Goal: Information Seeking & Learning: Learn about a topic

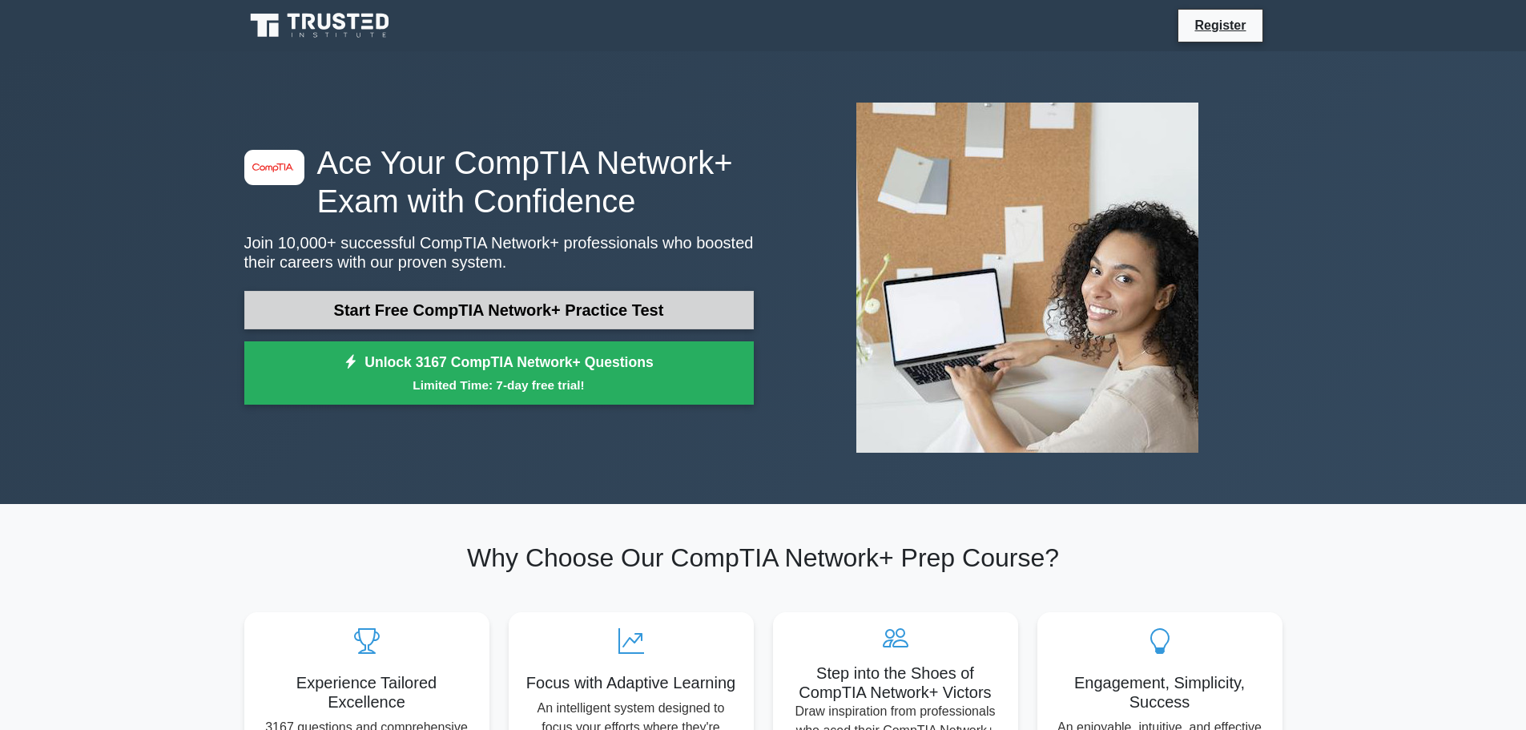
click at [529, 309] on link "Start Free CompTIA Network+ Practice Test" at bounding box center [498, 310] width 509 height 38
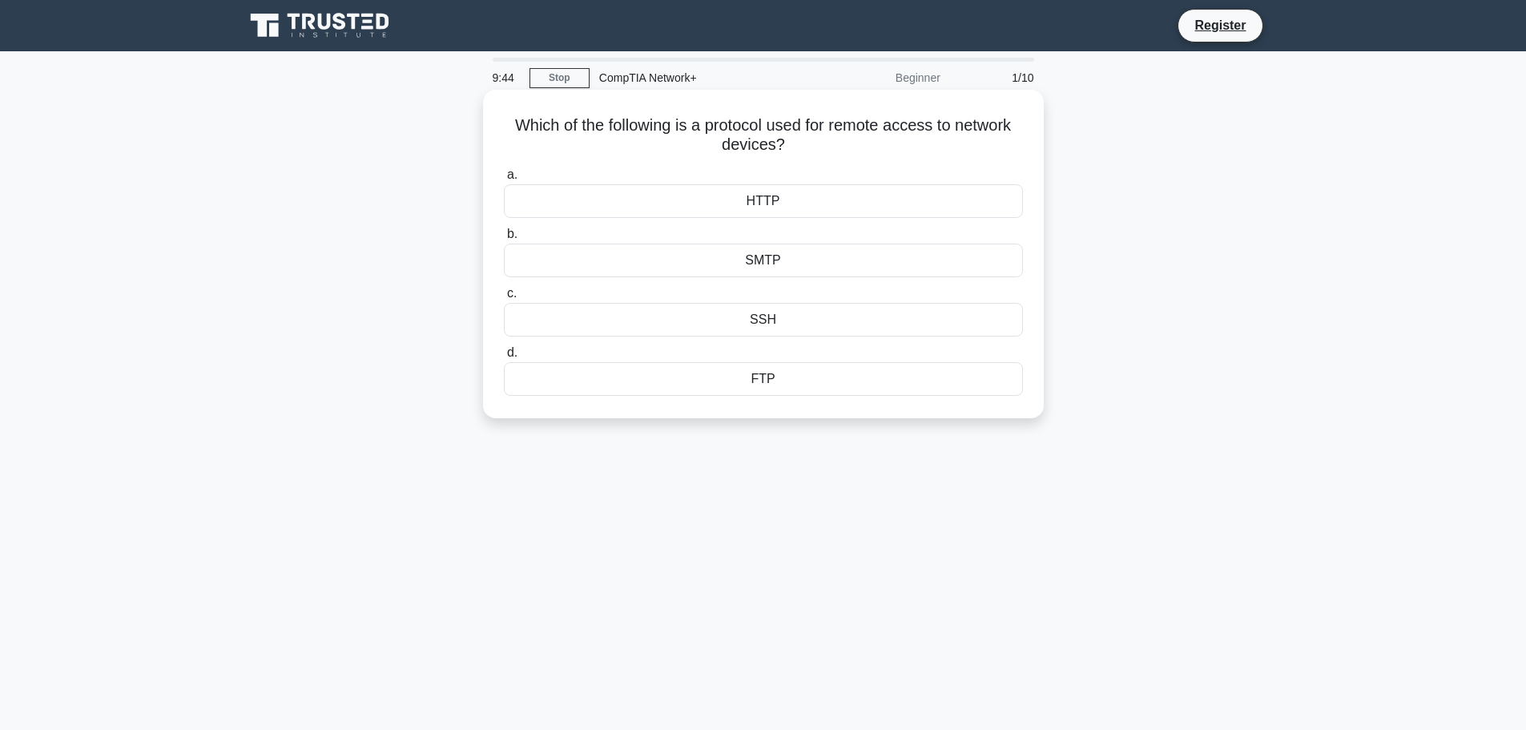
click at [805, 200] on div "HTTP" at bounding box center [763, 201] width 519 height 34
click at [504, 180] on input "a. HTTP" at bounding box center [504, 175] width 0 height 10
click at [846, 331] on div "Deep packet inspection" at bounding box center [763, 320] width 519 height 34
click at [504, 299] on input "c. Deep packet inspection" at bounding box center [504, 293] width 0 height 10
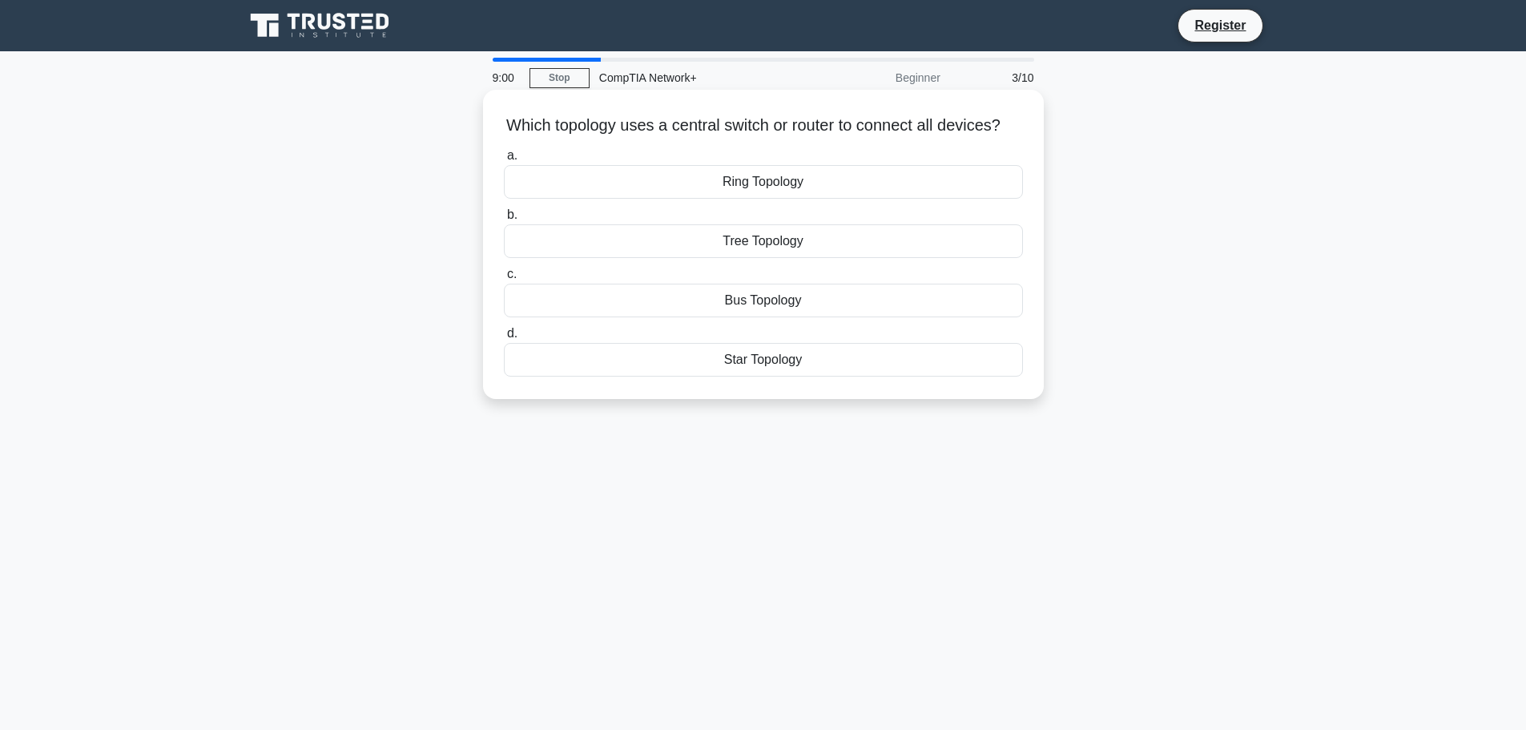
click at [830, 258] on div "Tree Topology" at bounding box center [763, 241] width 519 height 34
click at [504, 220] on input "b. Tree Topology" at bounding box center [504, 215] width 0 height 10
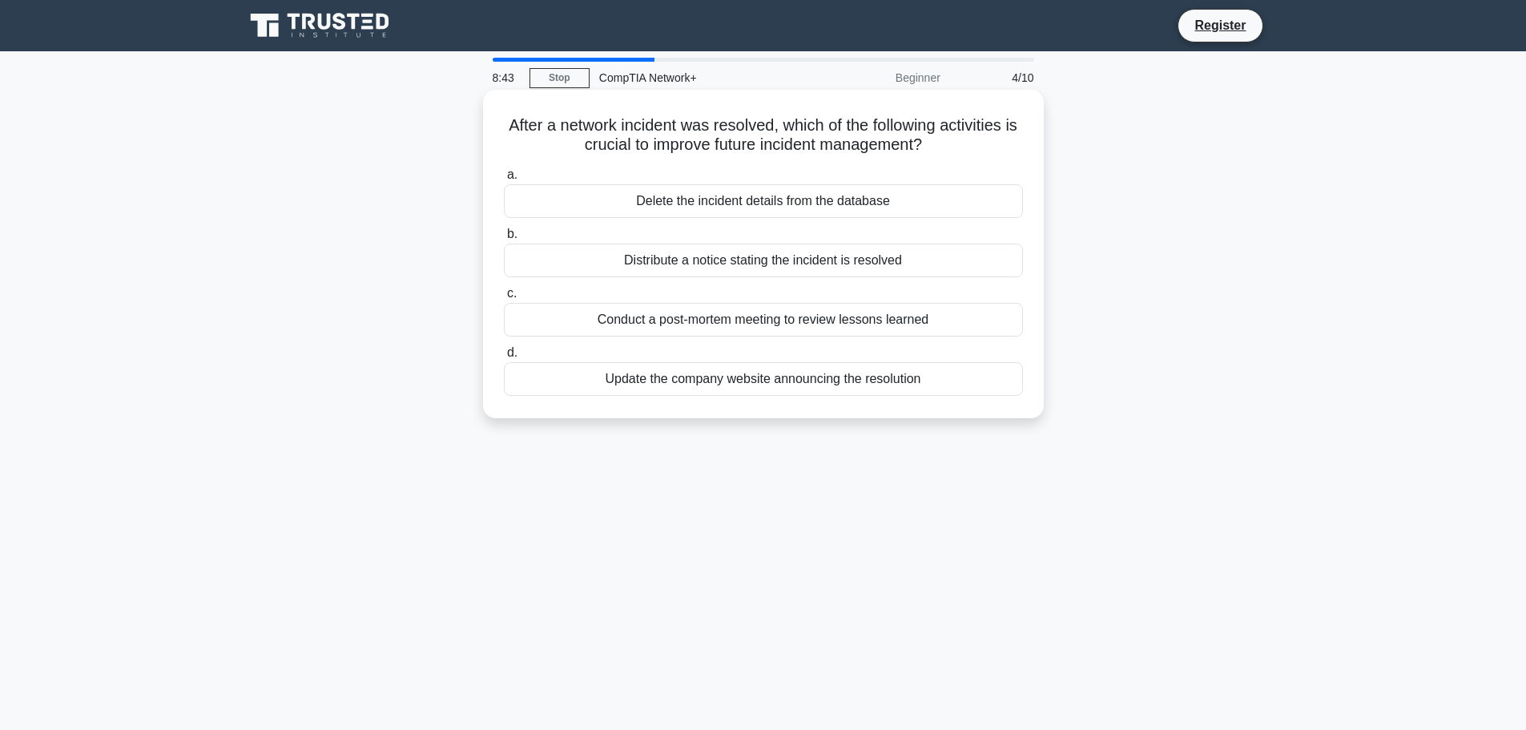
click at [826, 262] on div "Distribute a notice stating the incident is resolved" at bounding box center [763, 260] width 519 height 34
click at [504, 239] on input "b. Distribute a notice stating the incident is resolved" at bounding box center [504, 234] width 0 height 10
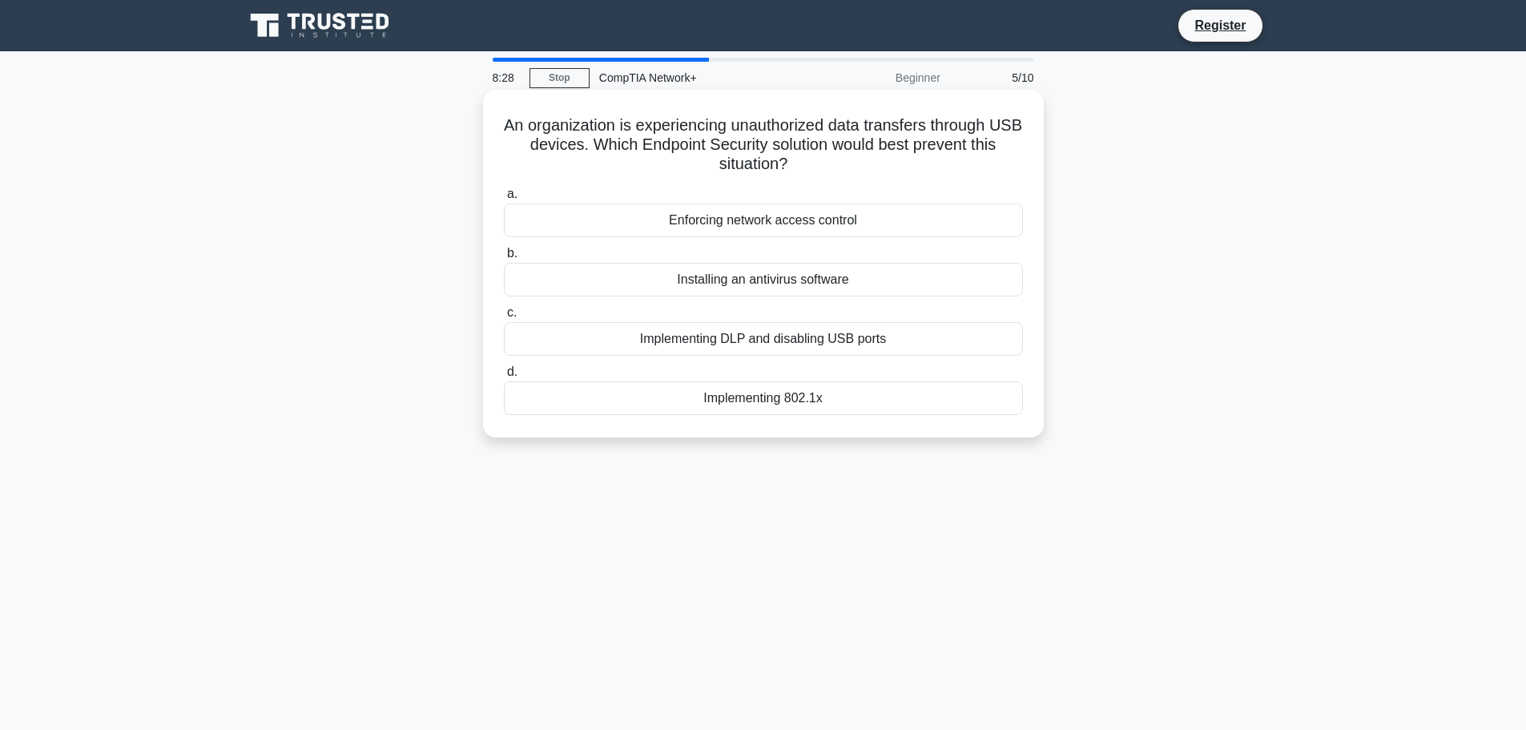
click at [929, 342] on div "Implementing DLP and disabling USB ports" at bounding box center [763, 339] width 519 height 34
click at [504, 318] on input "c. Implementing DLP and disabling USB ports" at bounding box center [504, 313] width 0 height 10
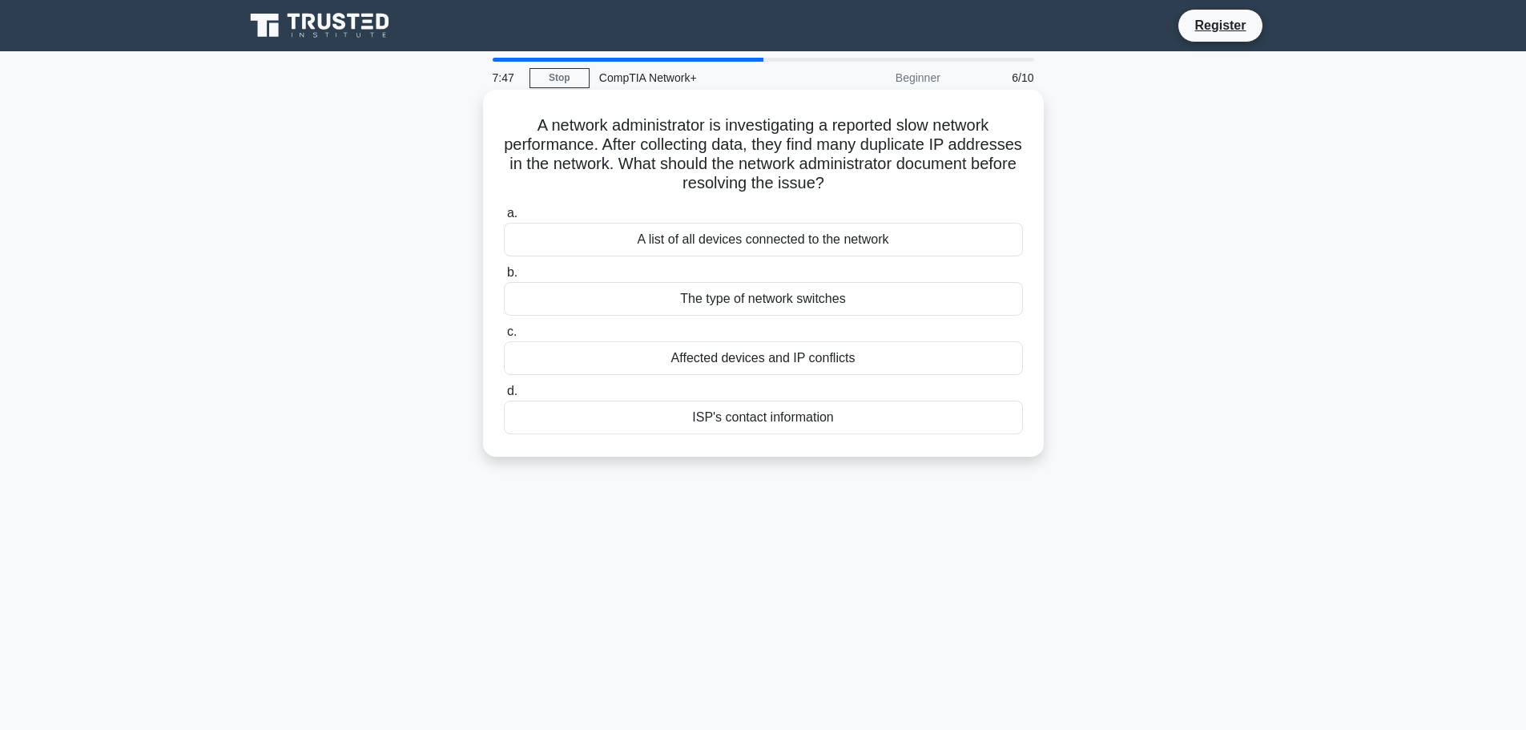
click at [870, 427] on div "ISP's contact information" at bounding box center [763, 417] width 519 height 34
click at [504, 396] on input "d. ISP's contact information" at bounding box center [504, 391] width 0 height 10
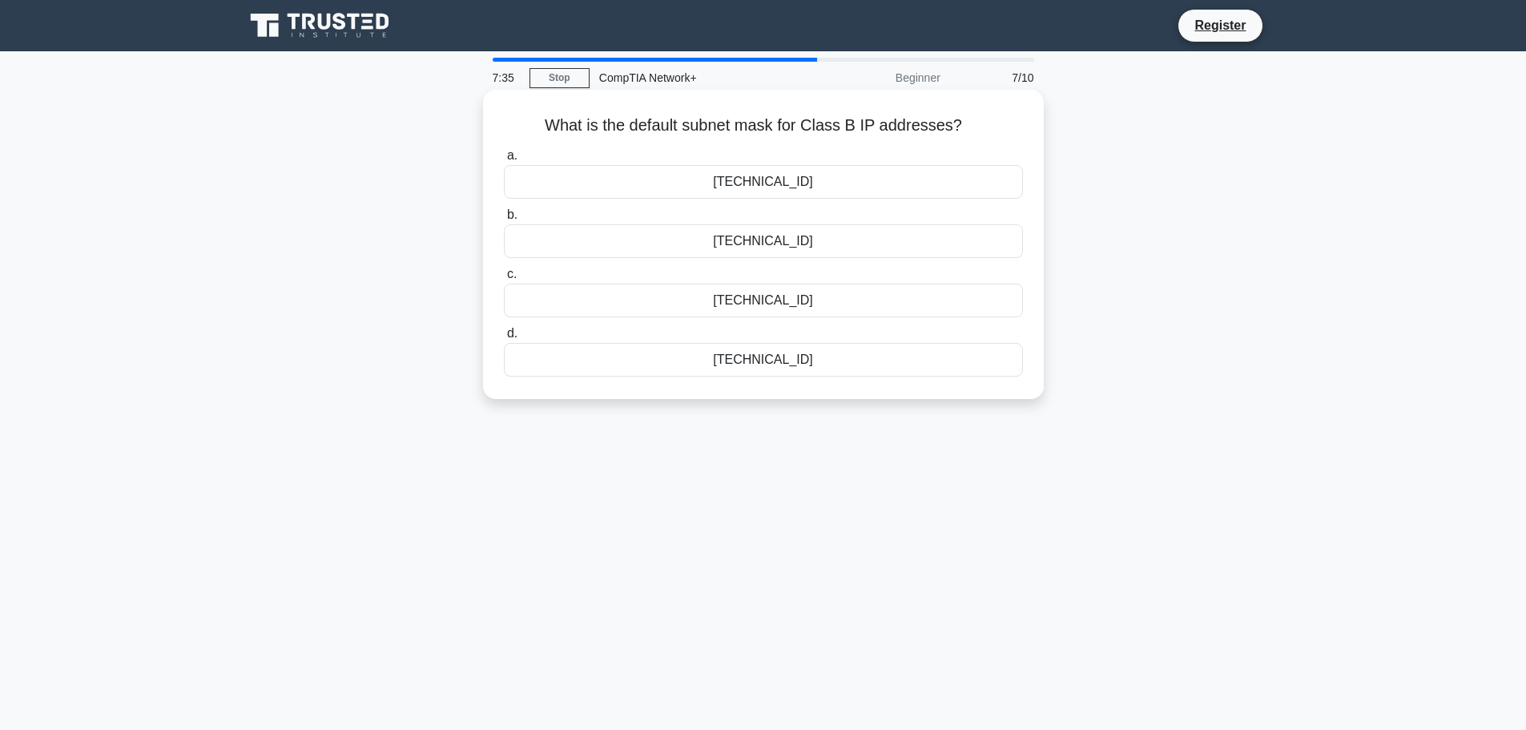
click at [813, 367] on div "255.255.255.0" at bounding box center [763, 360] width 519 height 34
click at [504, 339] on input "d. 255.255.255.0" at bounding box center [504, 333] width 0 height 10
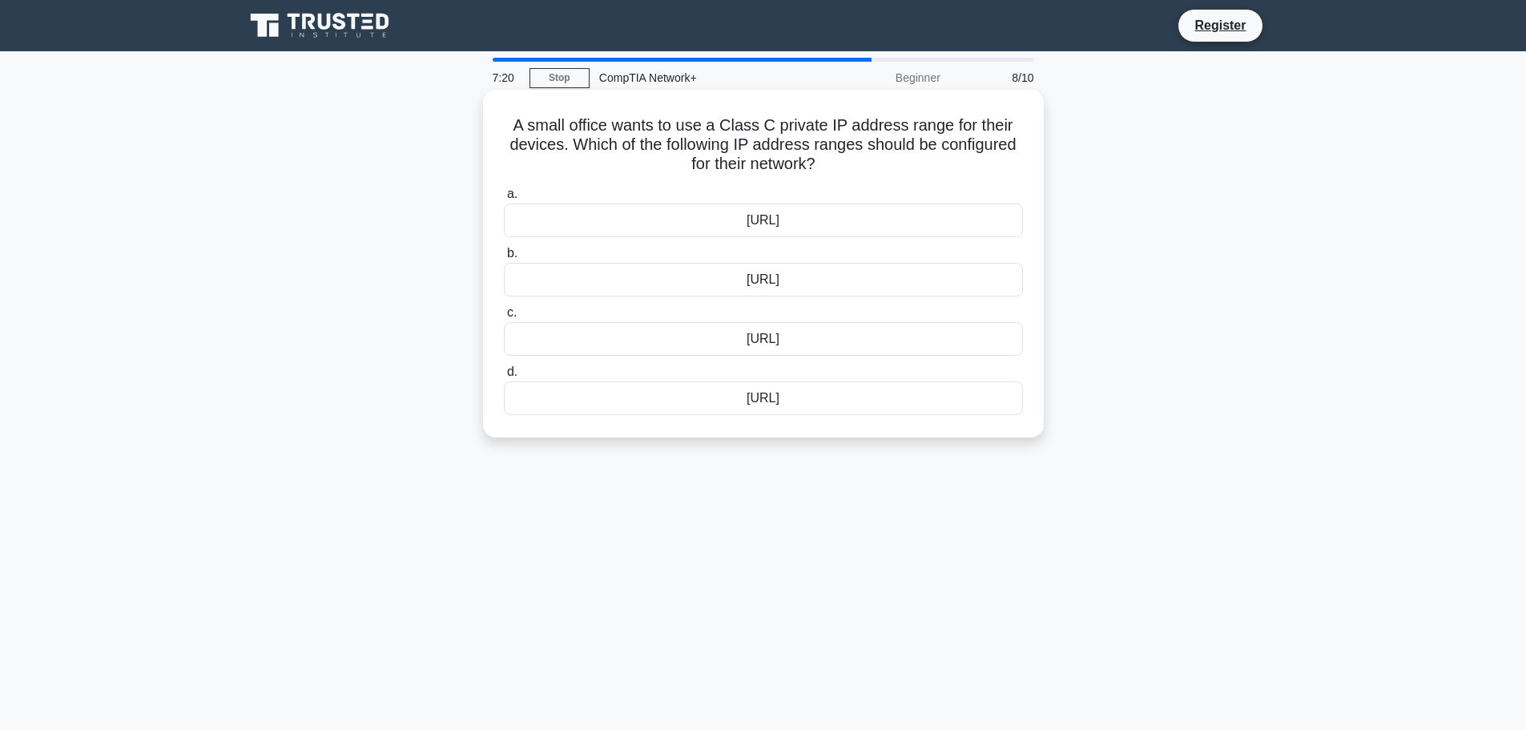
click at [847, 280] on div "192.168.0.0/16" at bounding box center [763, 280] width 519 height 34
click at [504, 259] on input "b. 192.168.0.0/16" at bounding box center [504, 253] width 0 height 10
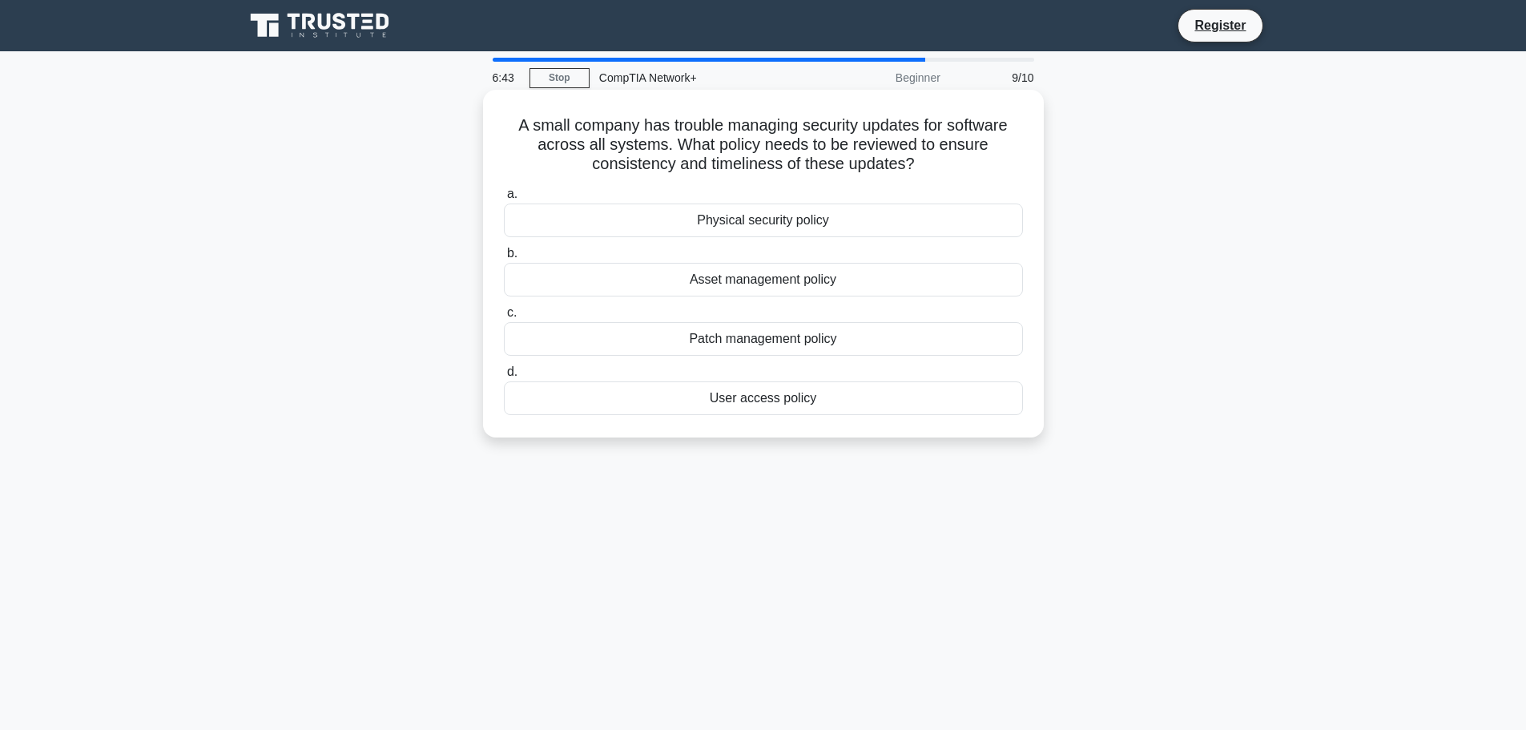
click at [883, 340] on div "Patch management policy" at bounding box center [763, 339] width 519 height 34
click at [504, 318] on input "c. Patch management policy" at bounding box center [504, 313] width 0 height 10
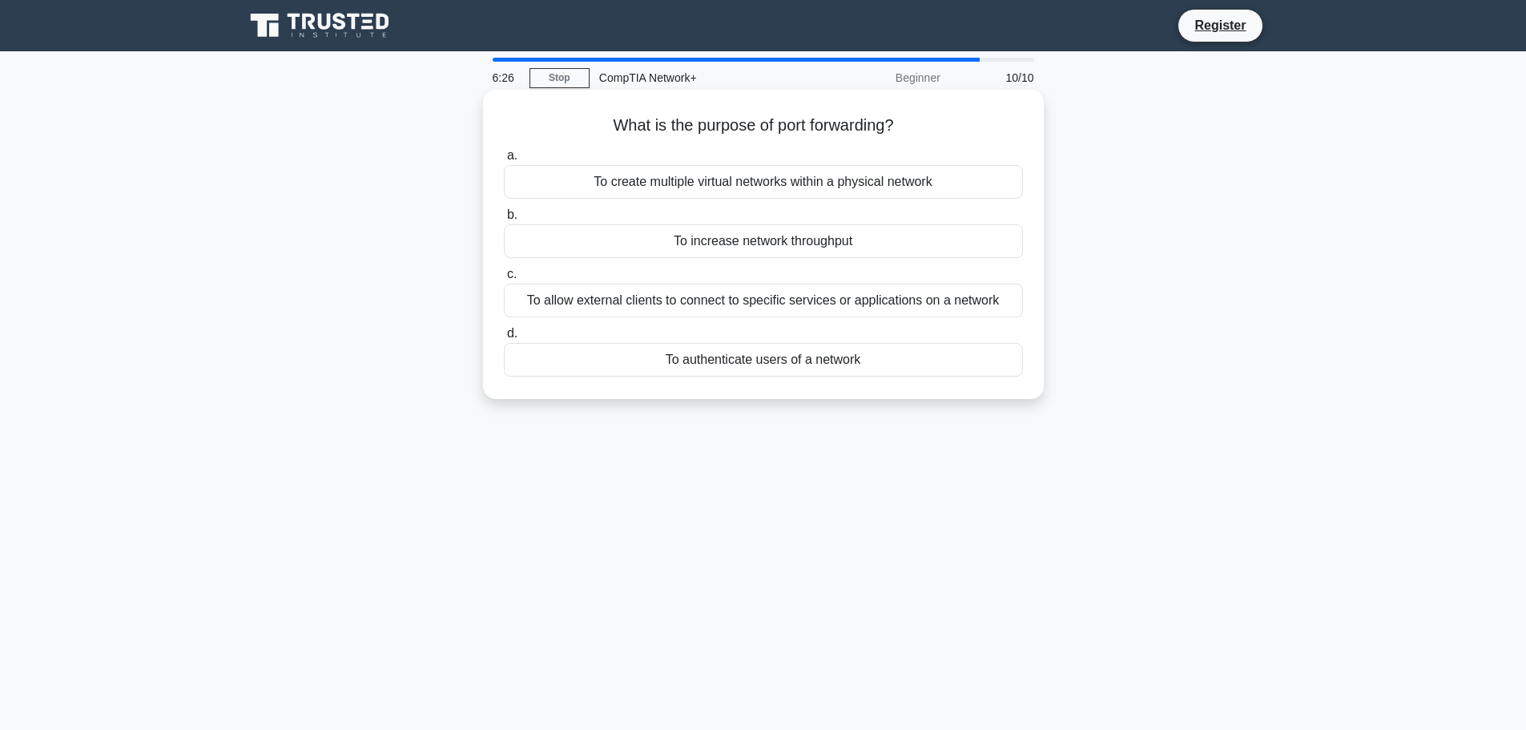
click at [976, 304] on div "To allow external clients to connect to specific services or applications on a …" at bounding box center [763, 301] width 519 height 34
click at [504, 280] on input "c. To allow external clients to connect to specific services or applications on…" at bounding box center [504, 274] width 0 height 10
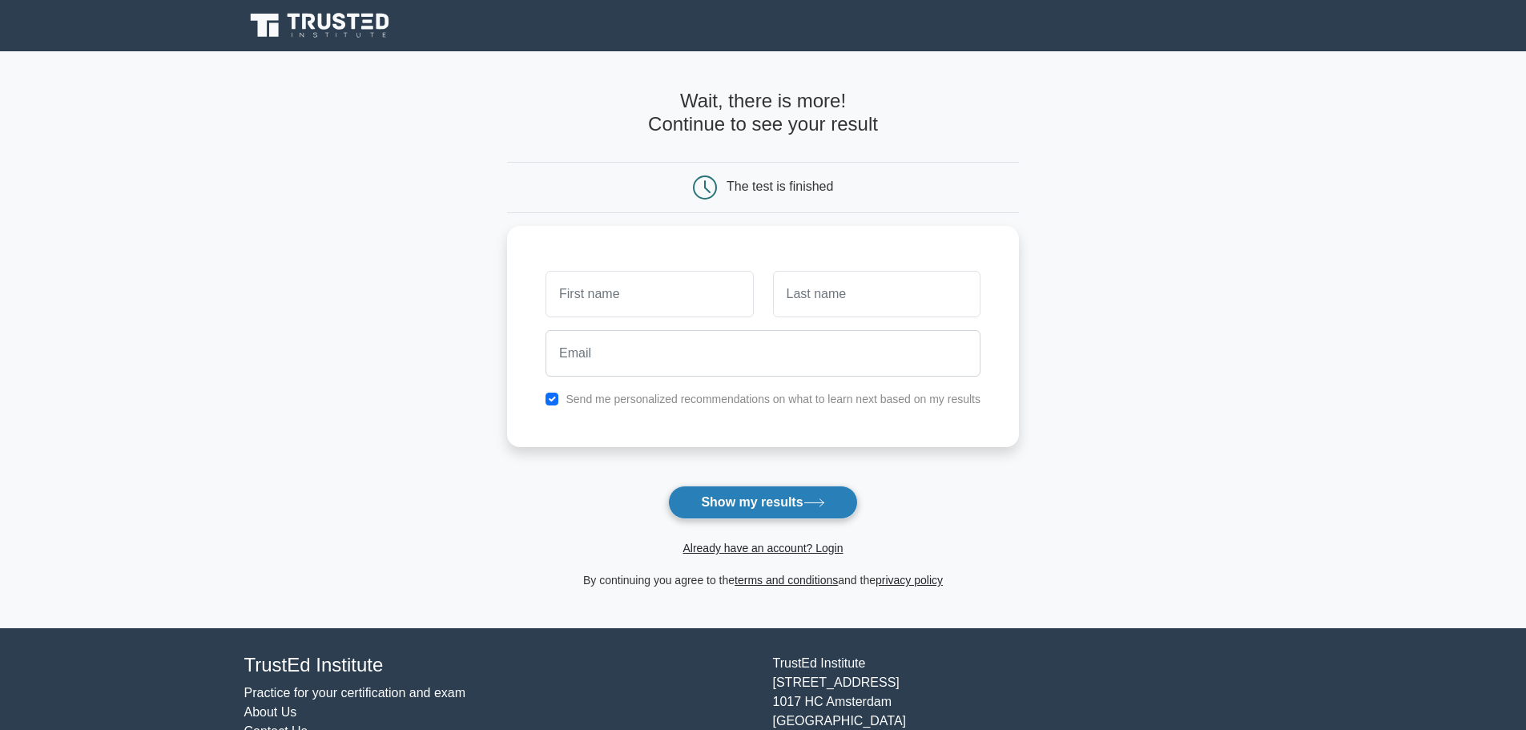
click at [820, 511] on button "Show my results" at bounding box center [762, 502] width 189 height 34
type input "tashi"
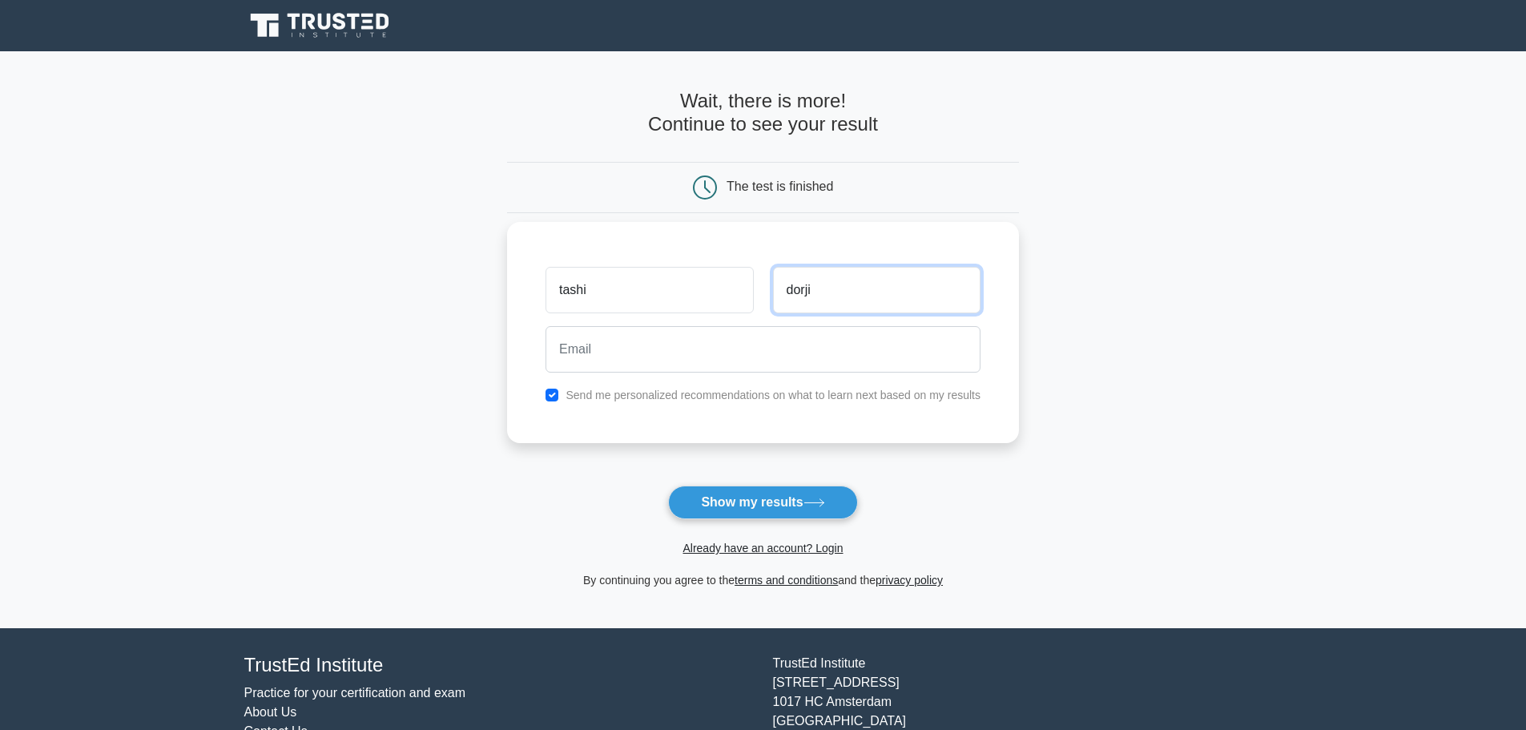
type input "dorji"
click at [709, 495] on button "Show my results" at bounding box center [762, 502] width 189 height 34
click at [551, 393] on input "checkbox" at bounding box center [551, 394] width 13 height 13
checkbox input "false"
click at [744, 503] on button "Show my results" at bounding box center [762, 502] width 189 height 34
